Goal: Transaction & Acquisition: Purchase product/service

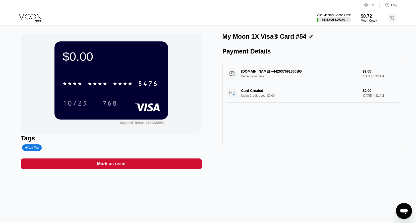
click at [270, 188] on div "$0.00 * * * * * * * * * * * * 5476 10/25 768 Support Token: 4792338f5c Tags Add…" at bounding box center [208, 123] width 416 height 197
click at [368, 17] on div "$0.72" at bounding box center [369, 16] width 16 height 5
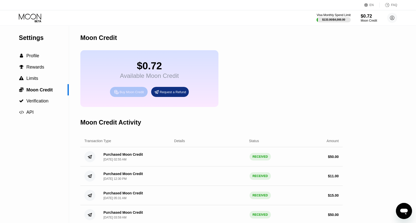
click at [131, 94] on div "Buy Moon Credit" at bounding box center [131, 92] width 24 height 4
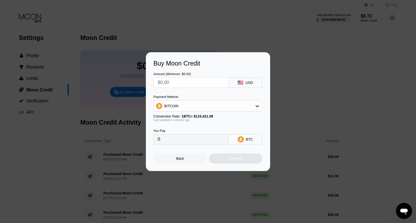
click at [179, 81] on input "text" at bounding box center [191, 83] width 66 height 10
type input "$30"
type input "0.00025992"
click at [241, 160] on div "Continue" at bounding box center [235, 158] width 14 height 4
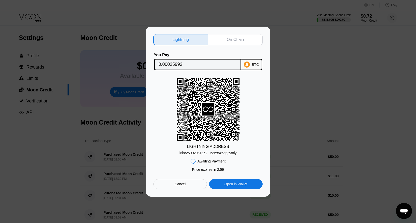
click at [231, 37] on div "On-Chain" at bounding box center [235, 39] width 17 height 5
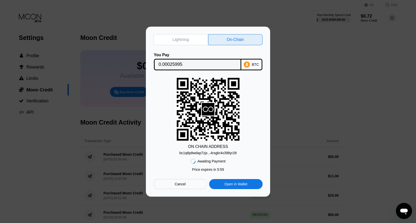
click at [224, 152] on div "bc1q8p8wdap7zjx...4rsgkr4x398yr28" at bounding box center [207, 153] width 57 height 4
click at [172, 61] on input "0.00025995" at bounding box center [198, 64] width 78 height 10
click at [292, 139] on div "Lightning On-Chain You Pay 0.00025995 BTC ON CHAIN ADDRESS bc1q8p8wdap7zjx...4r…" at bounding box center [208, 112] width 416 height 170
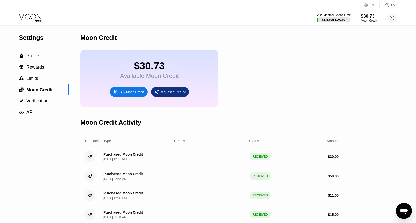
click at [29, 17] on icon at bounding box center [30, 18] width 23 height 9
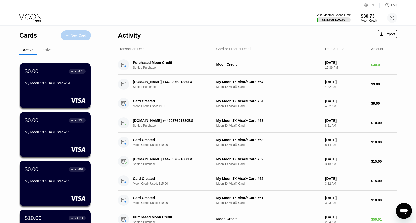
click at [76, 36] on div "New Card" at bounding box center [78, 35] width 16 height 4
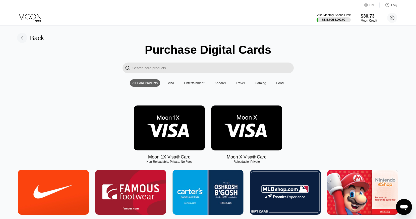
click at [163, 132] on img at bounding box center [169, 127] width 71 height 45
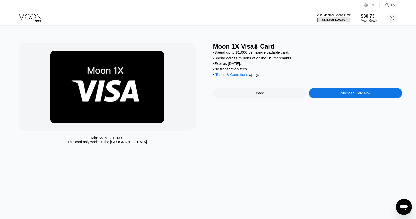
click at [325, 98] on div "Purchase Card Now" at bounding box center [355, 93] width 93 height 10
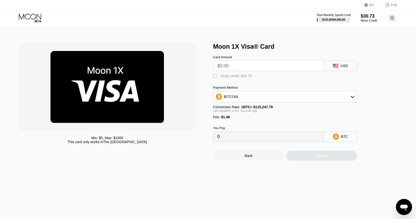
click at [237, 67] on input "text" at bounding box center [268, 66] width 102 height 10
type input "$10"
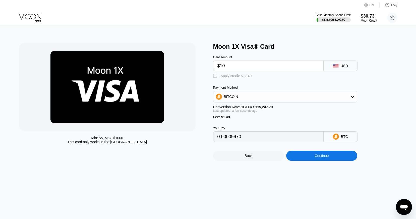
type input "0.00009970"
type input "$10"
click at [212, 76] on div "Min: $ 5 , Max: $ 1000 This card only works in The United States Moon 1X Visa® …" at bounding box center [208, 102] width 378 height 118
click at [214, 76] on div "" at bounding box center [215, 76] width 5 height 5
type input "0"
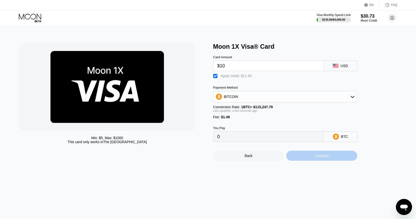
click at [310, 158] on div "Continue" at bounding box center [321, 156] width 71 height 10
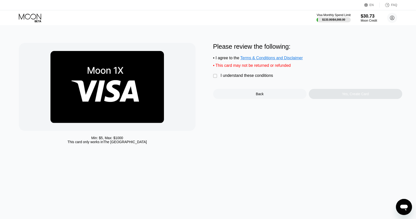
click at [214, 79] on div "" at bounding box center [215, 76] width 5 height 5
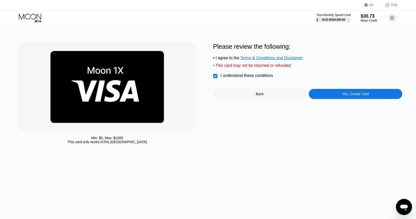
click at [364, 96] on div "Yes, Create Card" at bounding box center [355, 94] width 27 height 4
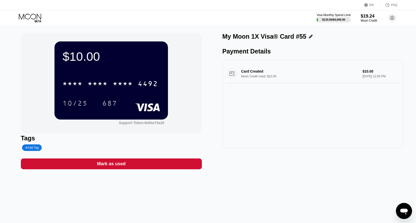
click at [148, 23] on div "Visa Monthly Spend Limit $133.00 / $4,000.00 $19.24 Moon Credit [EMAIL_ADDRESS]…" at bounding box center [208, 17] width 416 height 15
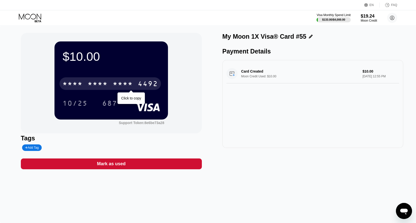
click at [151, 83] on div "4492" at bounding box center [148, 84] width 20 height 8
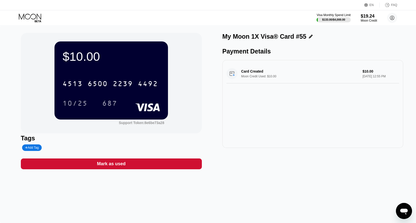
click at [277, 135] on div "Card Created Moon Credit Used: $10.00 $10.00 Aug 22, 2025 12:55 PM" at bounding box center [312, 104] width 181 height 88
